Goal: Task Accomplishment & Management: Use online tool/utility

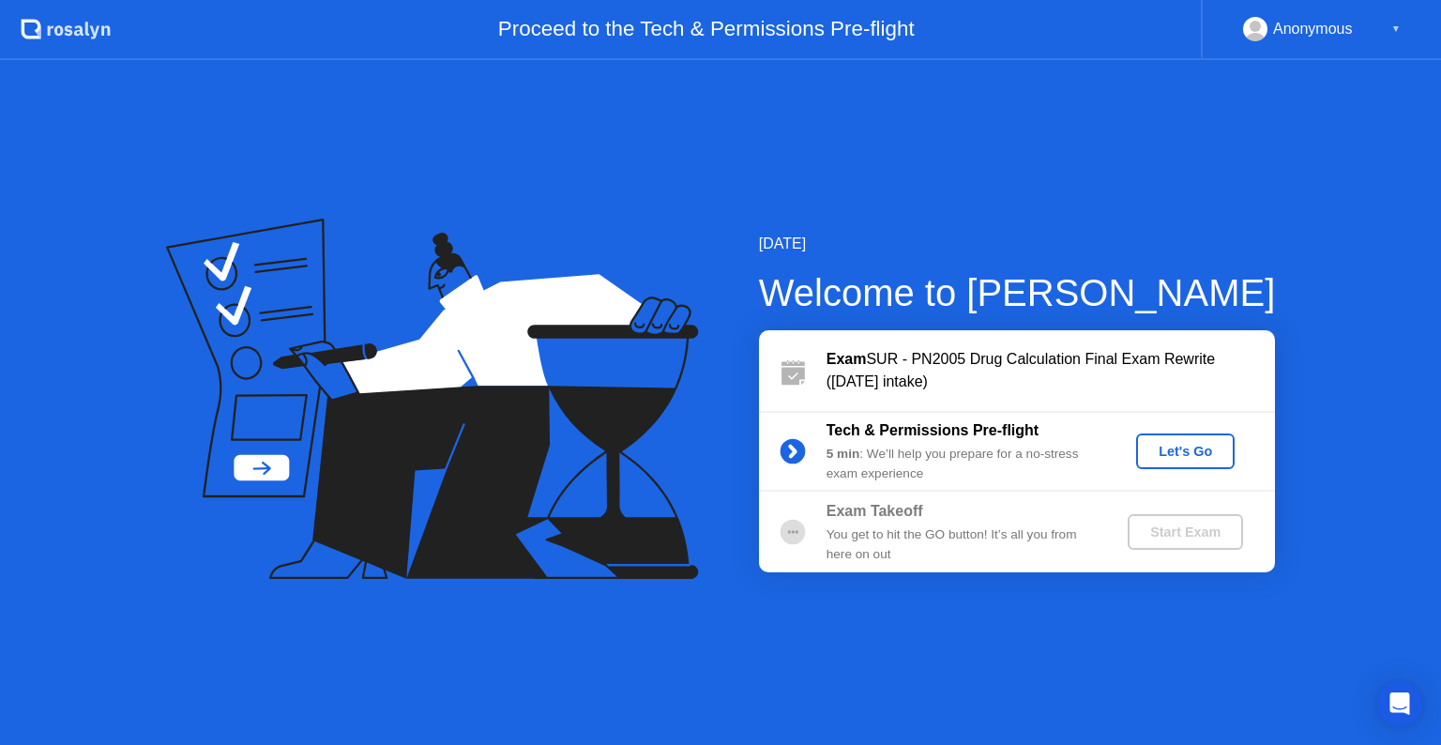
click at [1189, 449] on div "Let's Go" at bounding box center [1184, 451] width 83 height 15
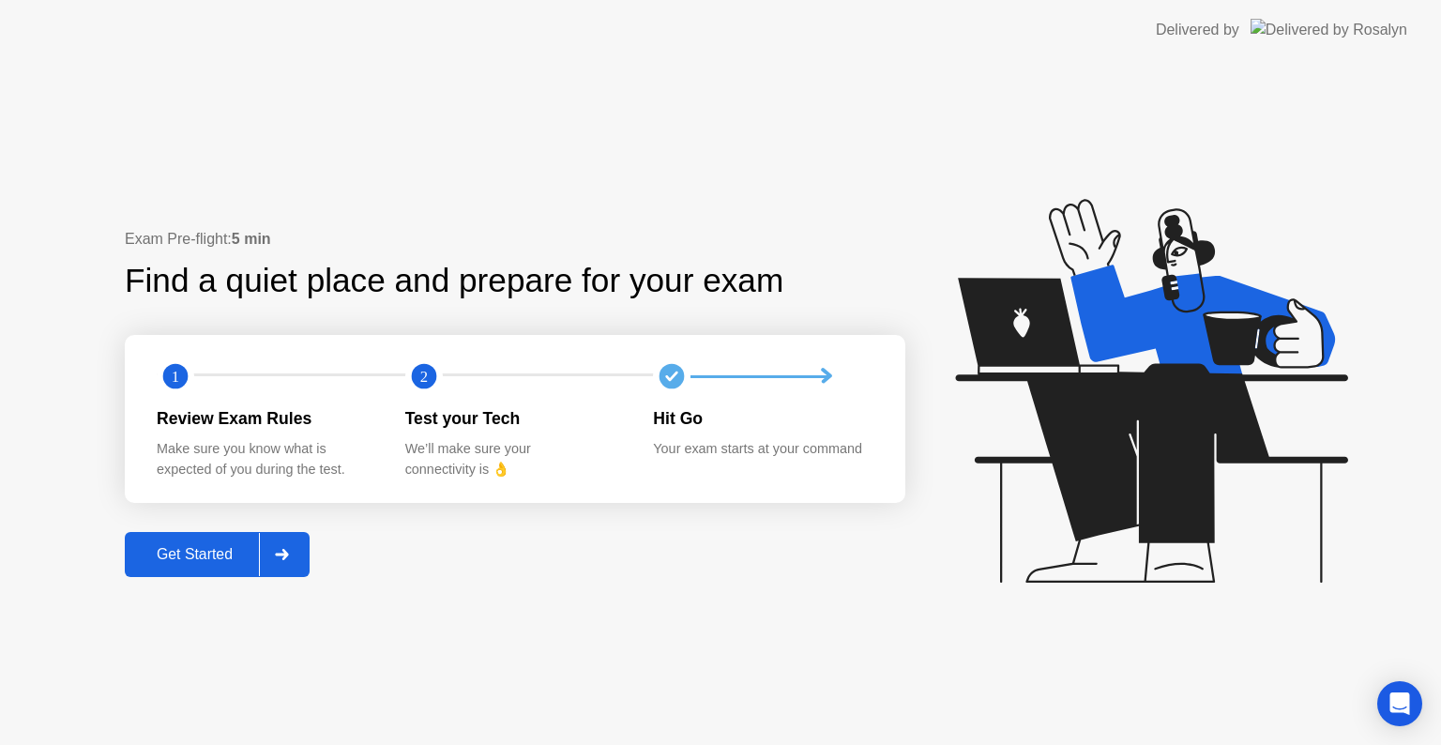
click at [189, 558] on div "Get Started" at bounding box center [194, 554] width 128 height 17
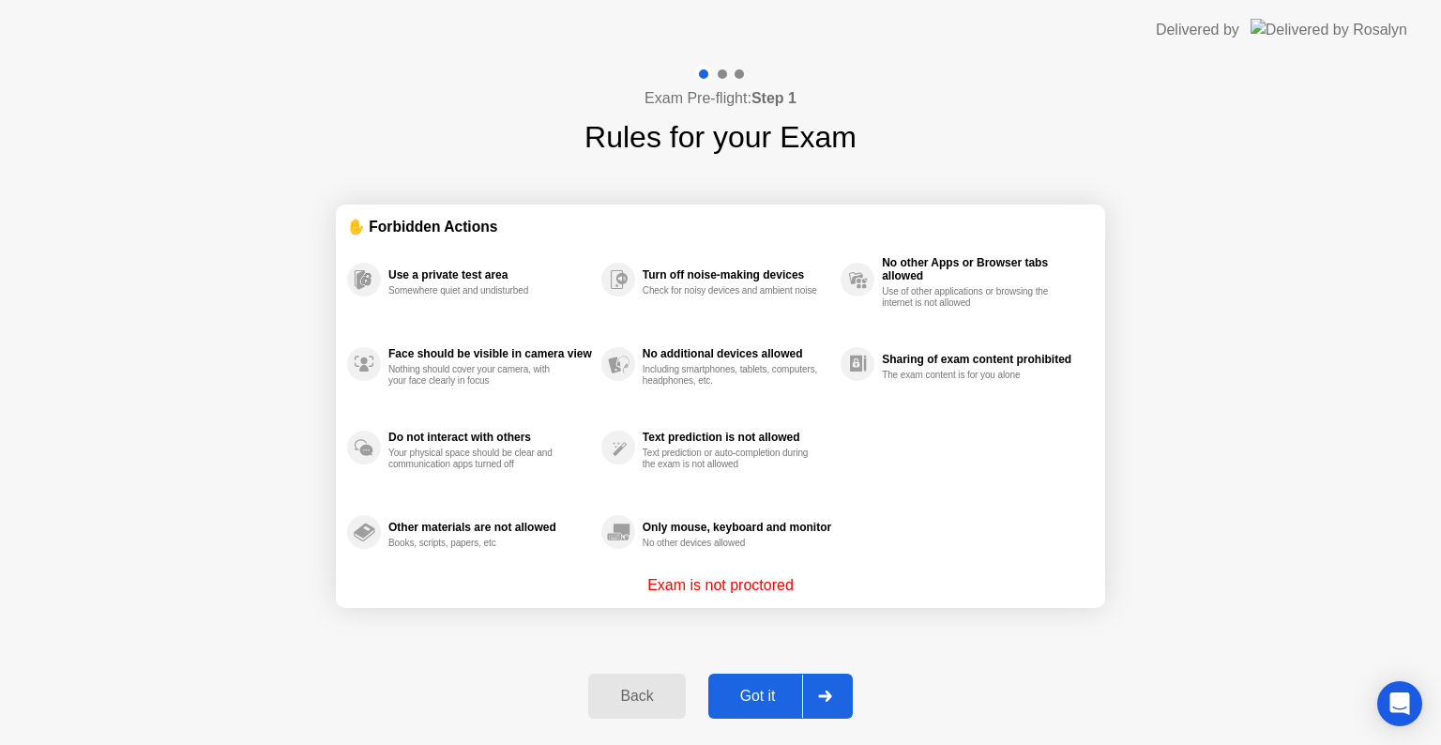
click at [748, 698] on div "Got it" at bounding box center [758, 695] width 88 height 17
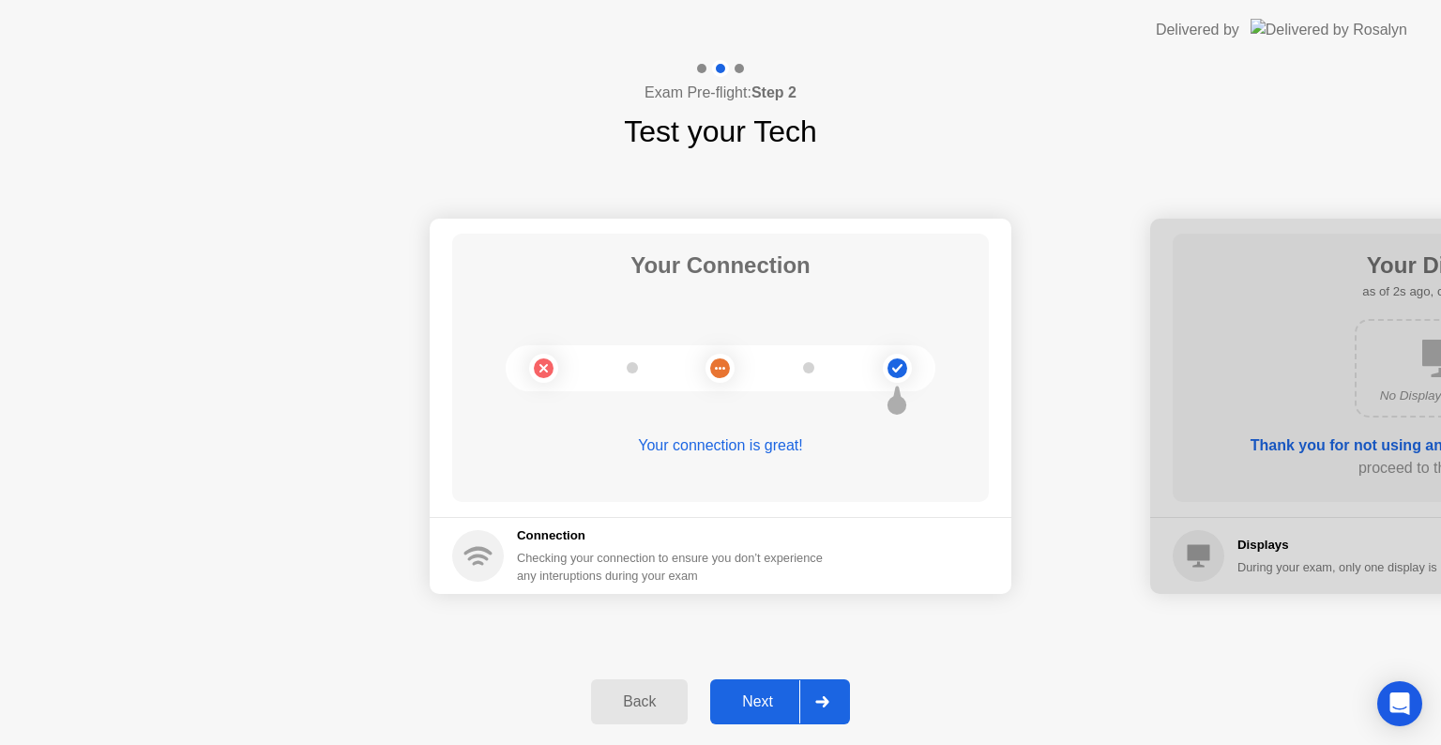
click at [748, 698] on div "Next" at bounding box center [757, 701] width 83 height 17
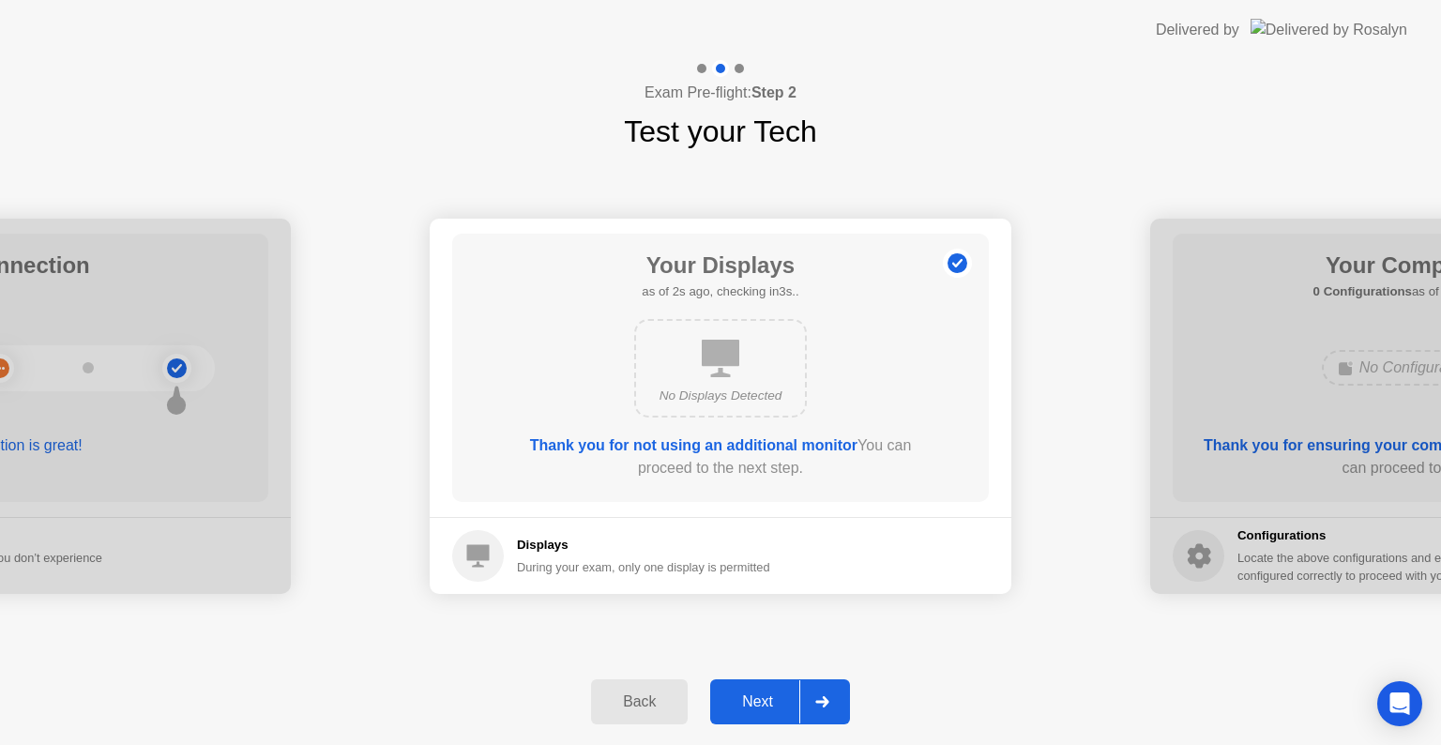
click at [748, 698] on div "Next" at bounding box center [757, 701] width 83 height 17
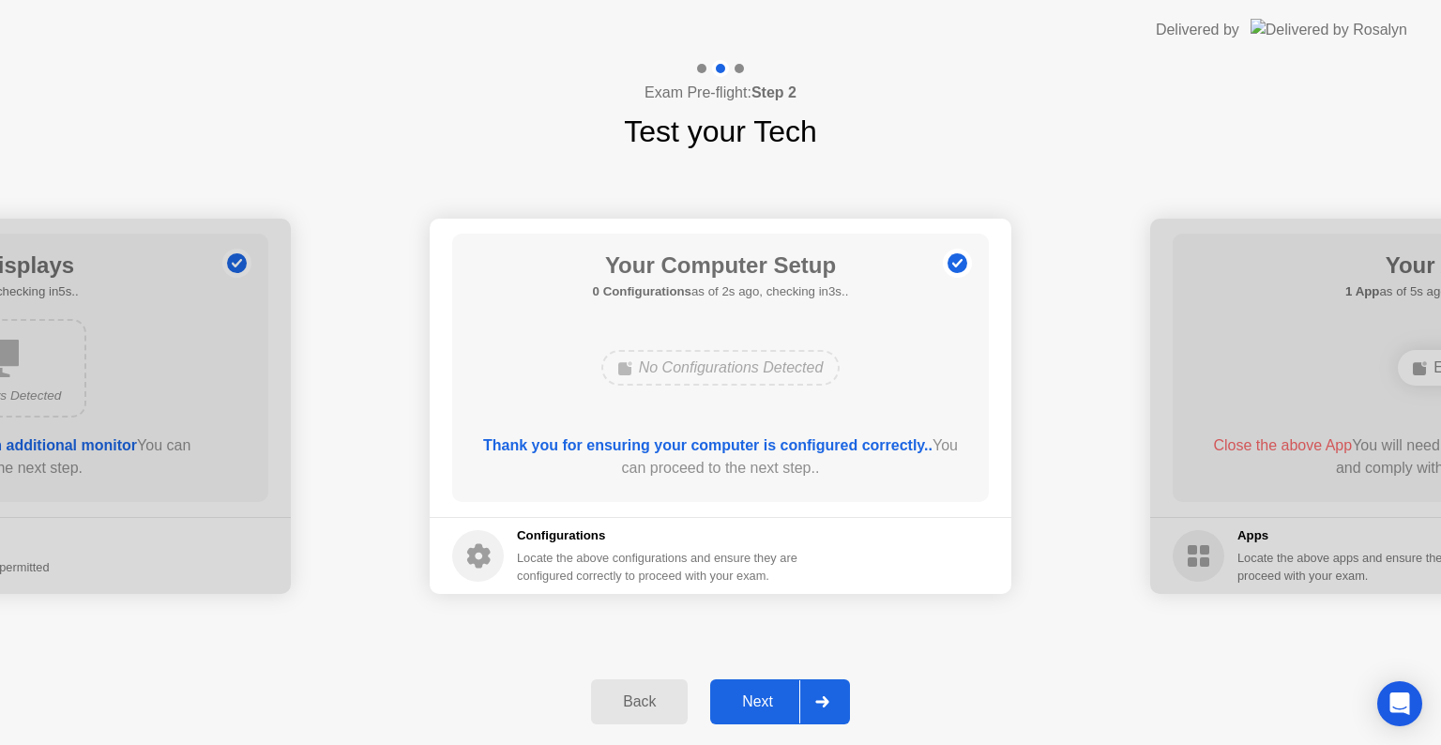
click at [748, 698] on div "Next" at bounding box center [757, 701] width 83 height 17
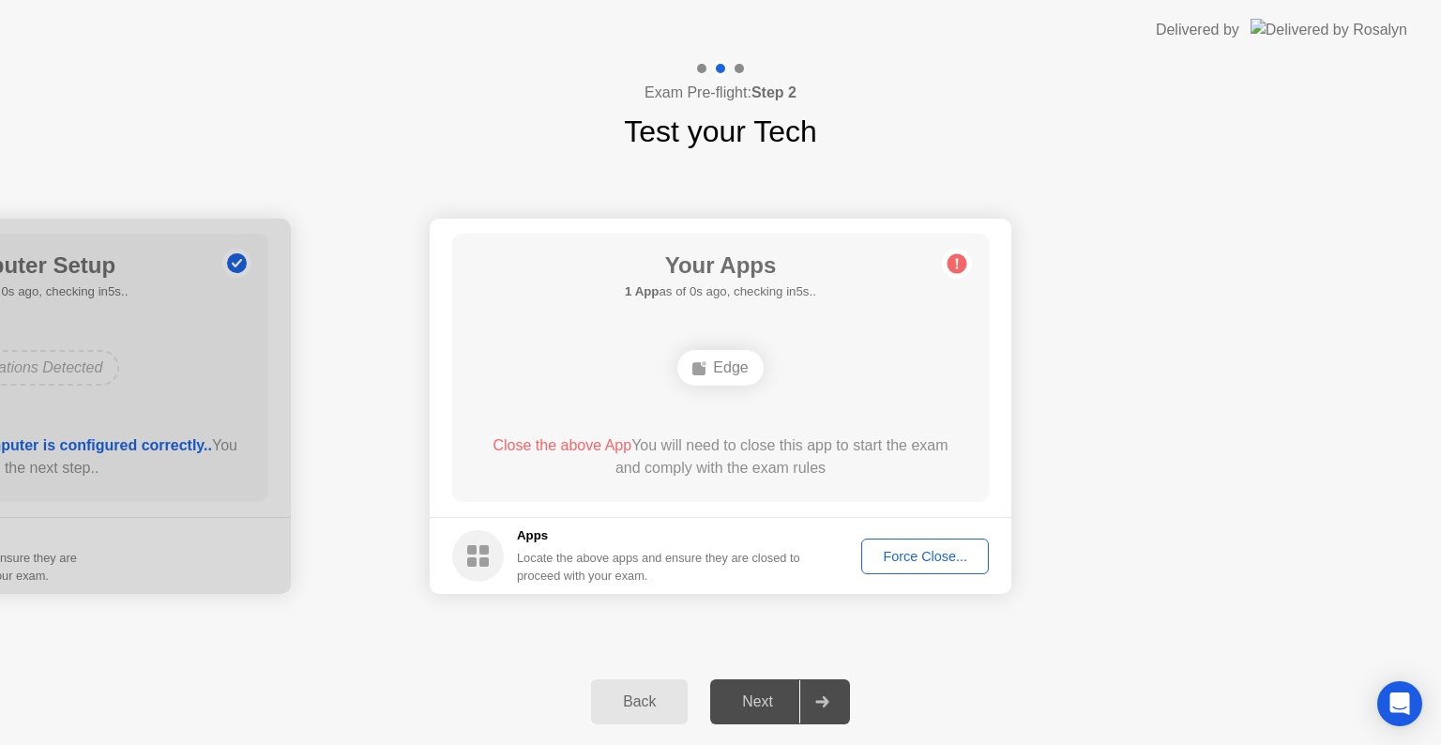
click at [748, 698] on div "Next" at bounding box center [757, 701] width 83 height 17
click at [938, 551] on div "Force Close..." at bounding box center [925, 556] width 114 height 15
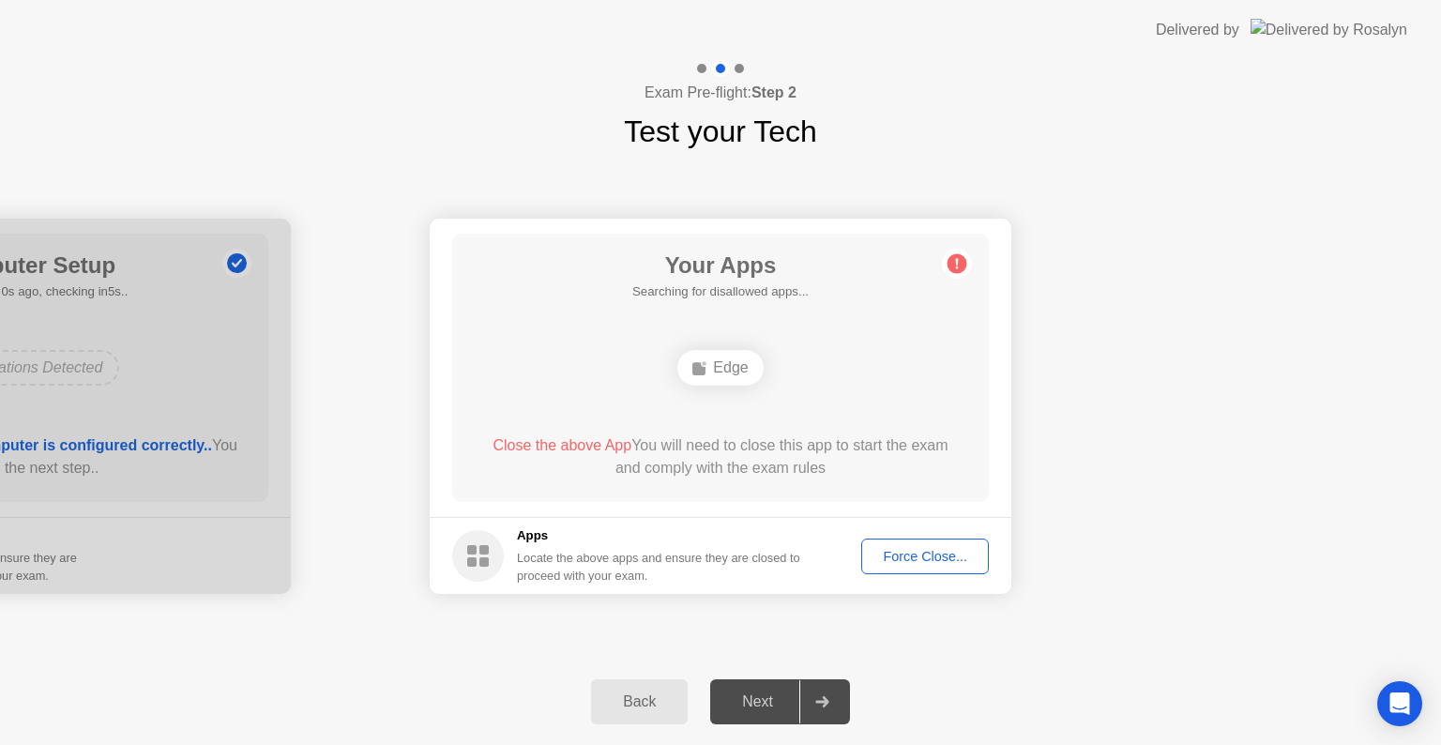
click at [917, 551] on div "Force Close..." at bounding box center [925, 556] width 114 height 15
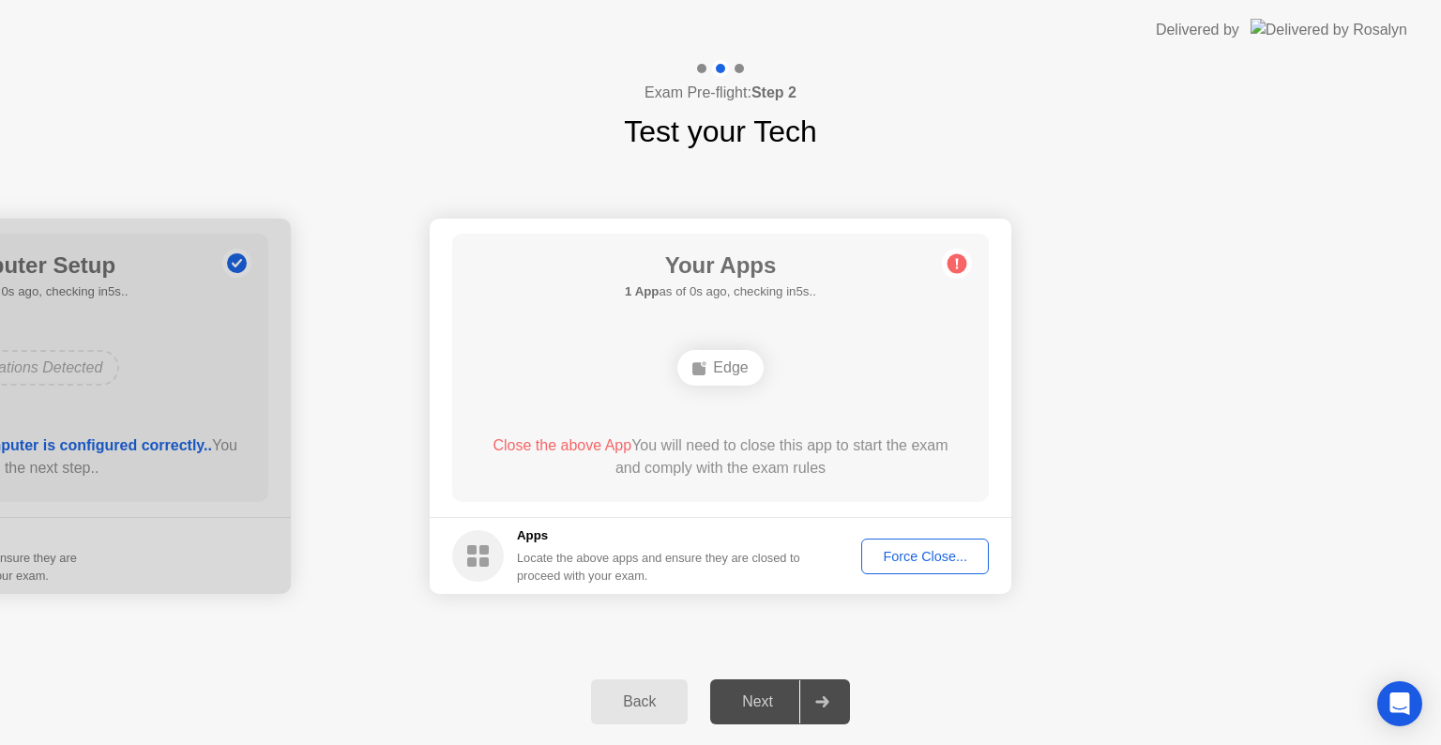
click at [912, 549] on div "Force Close..." at bounding box center [925, 556] width 114 height 15
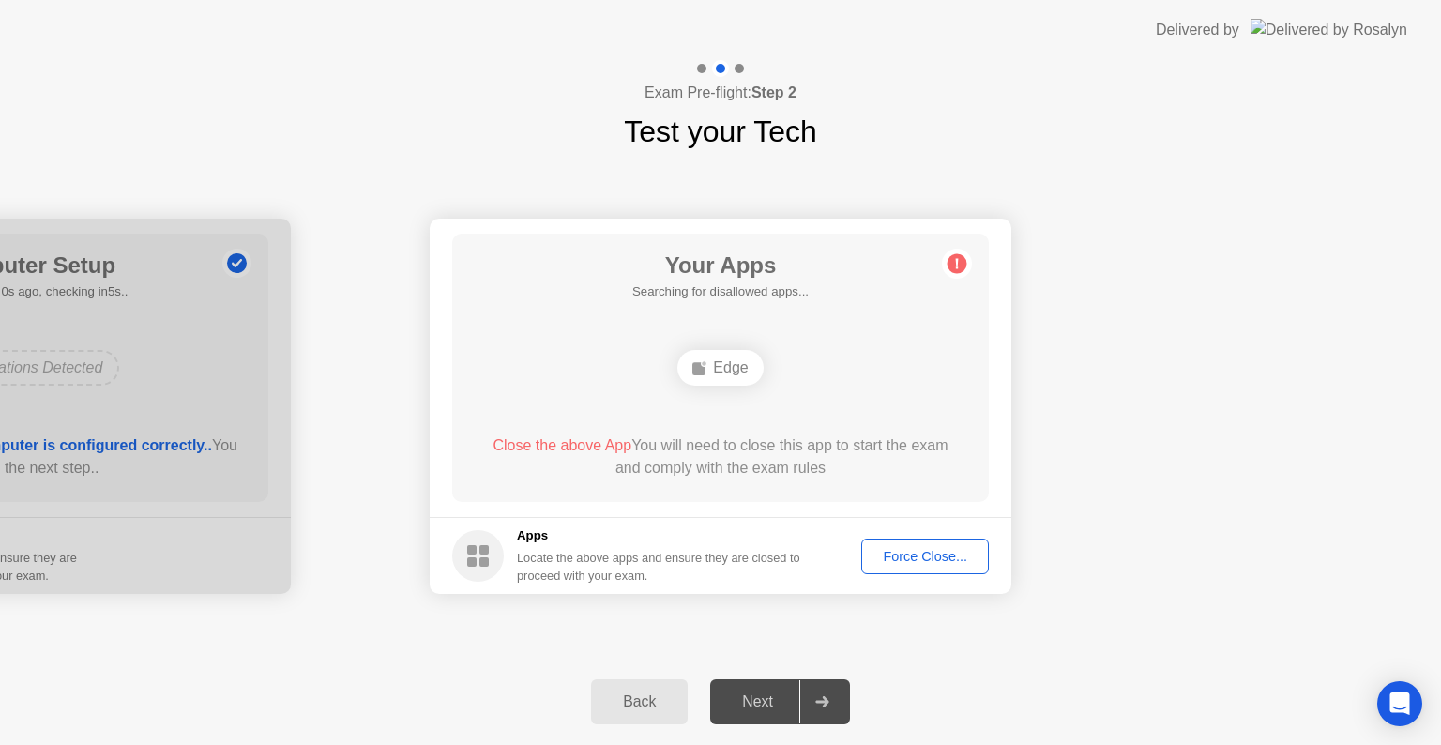
click at [909, 549] on div "Force Close..." at bounding box center [925, 556] width 114 height 15
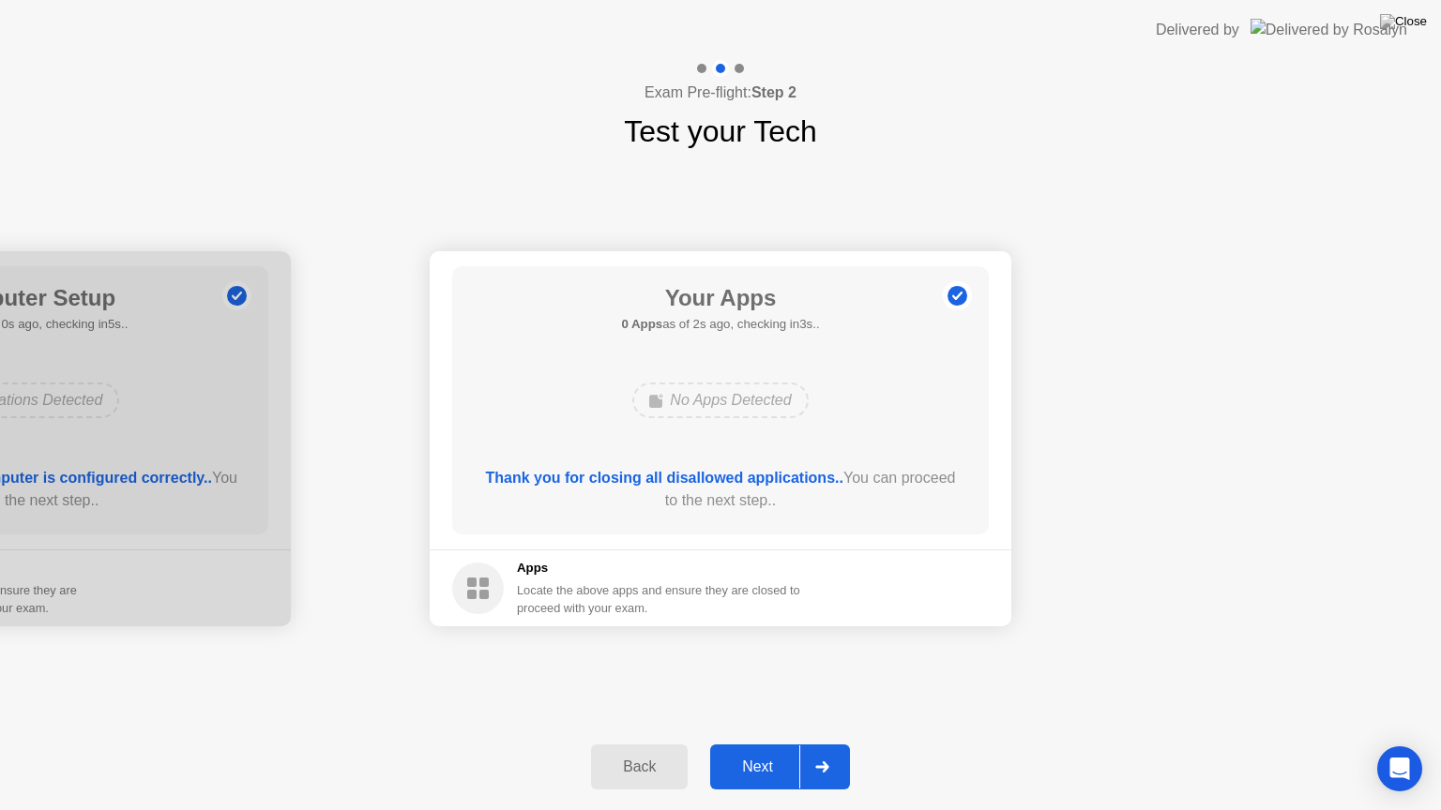
click at [754, 744] on button "Next" at bounding box center [780, 767] width 140 height 45
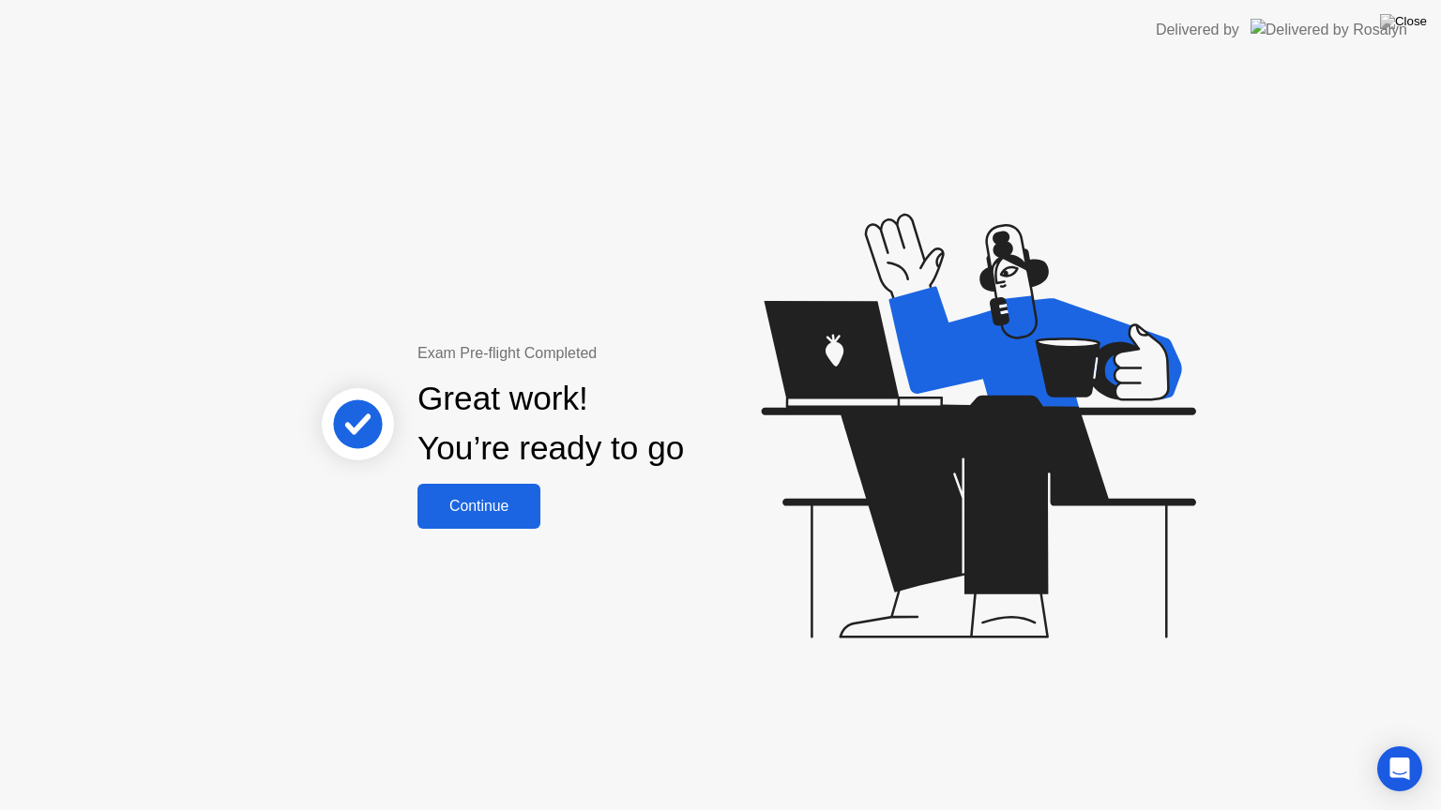
click at [466, 504] on div "Continue" at bounding box center [479, 506] width 112 height 17
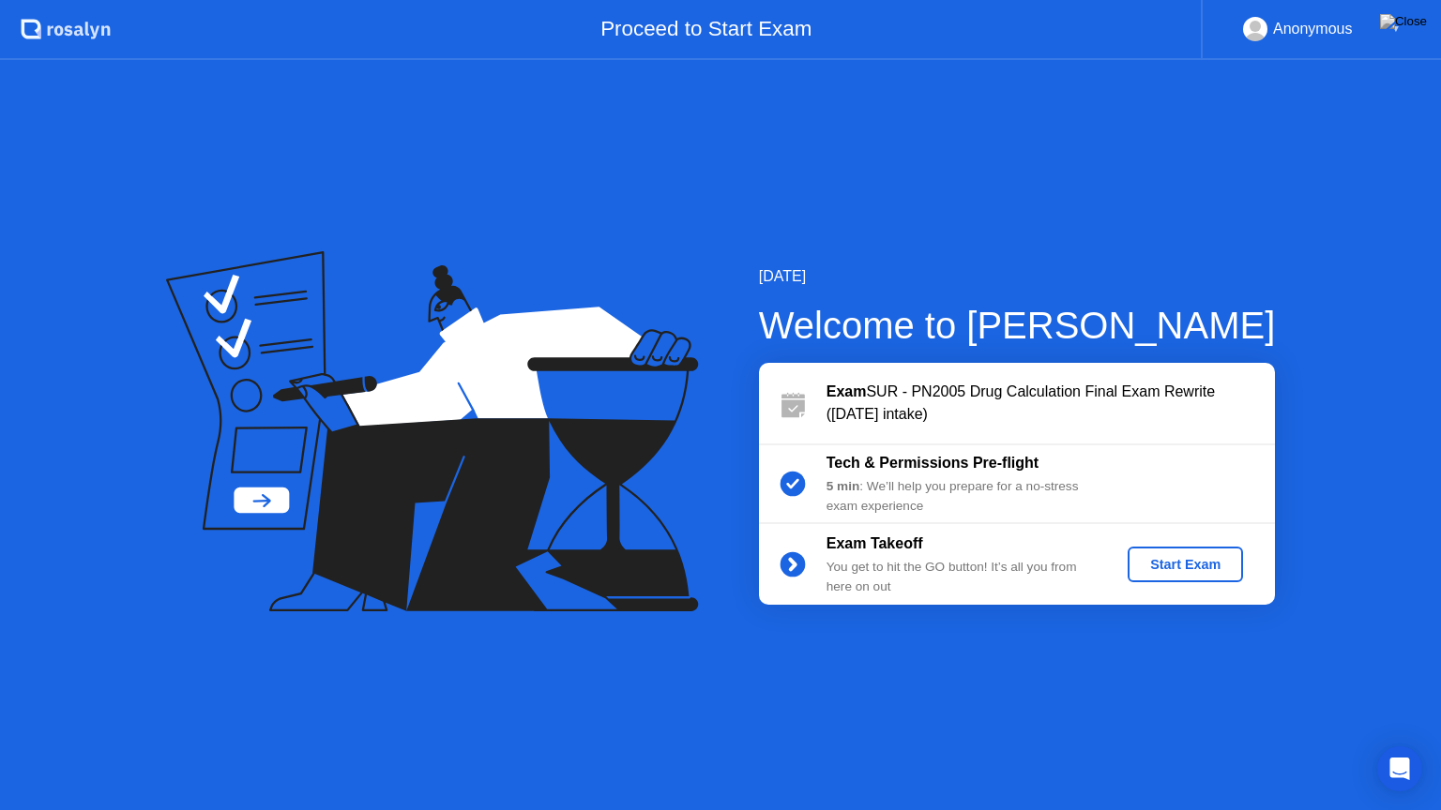
click at [1195, 566] on div "Start Exam" at bounding box center [1185, 564] width 100 height 15
